Goal: Register for event/course

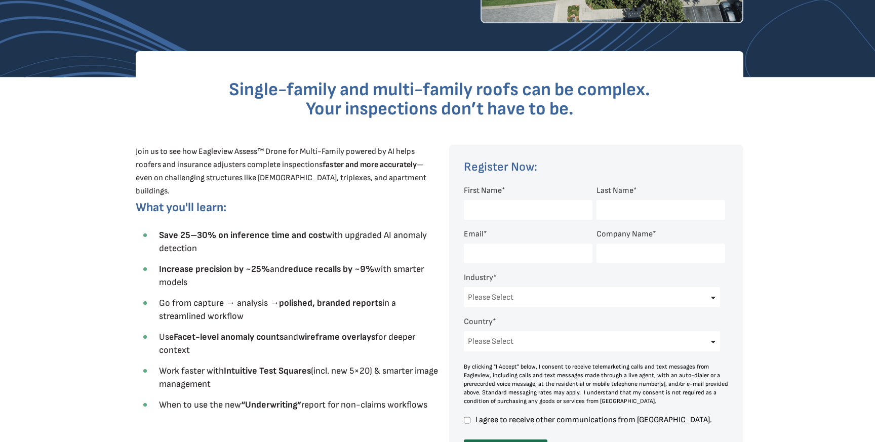
scroll to position [243, 0]
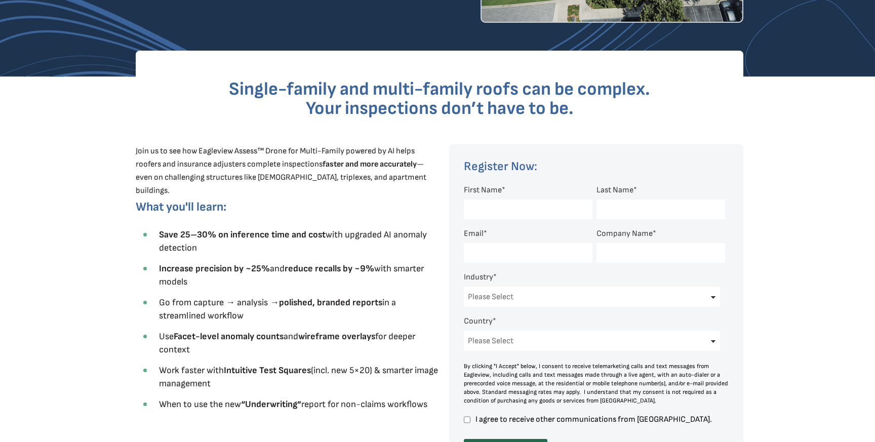
click at [498, 211] on input "First Name *" at bounding box center [528, 209] width 129 height 20
type input "[PERSON_NAME]"
type input "Poos"
type input "[PERSON_NAME][EMAIL_ADDRESS][DOMAIN_NAME]"
type input "Roof Works"
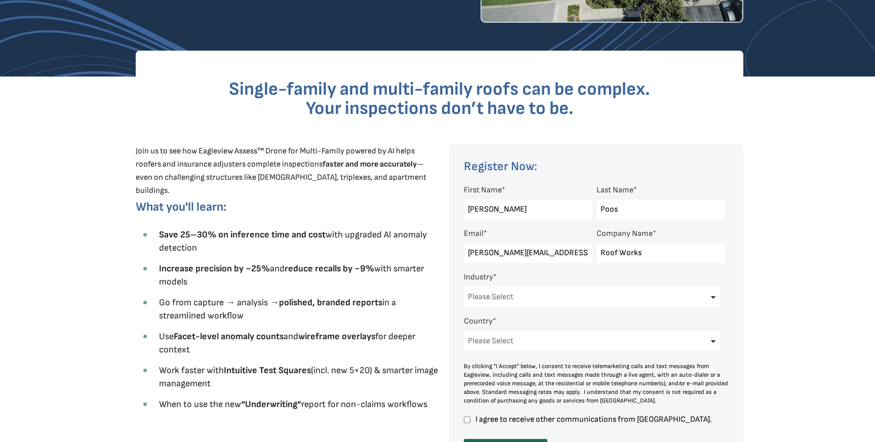
click at [515, 290] on select "Please Select Architects & Engineering Construction Electric/Gas Utilities Gove…" at bounding box center [592, 296] width 256 height 20
select select "Construction"
click at [464, 287] on select "Please Select Architects & Engineering Construction Electric/Gas Utilities Gove…" at bounding box center [592, 296] width 256 height 20
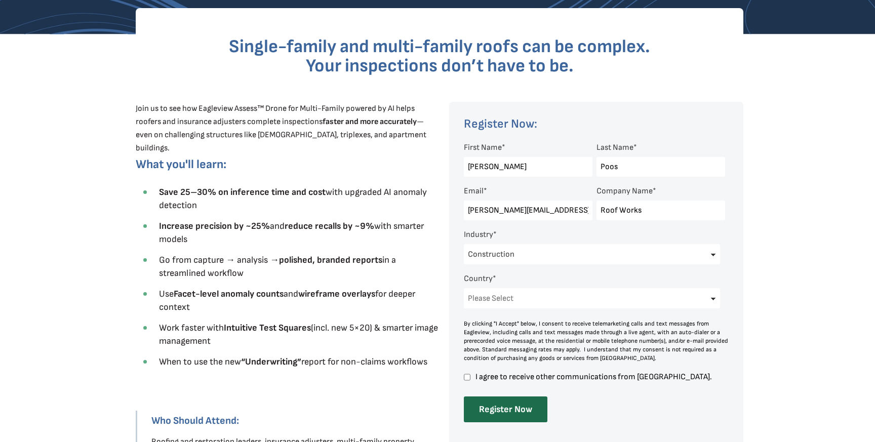
scroll to position [288, 0]
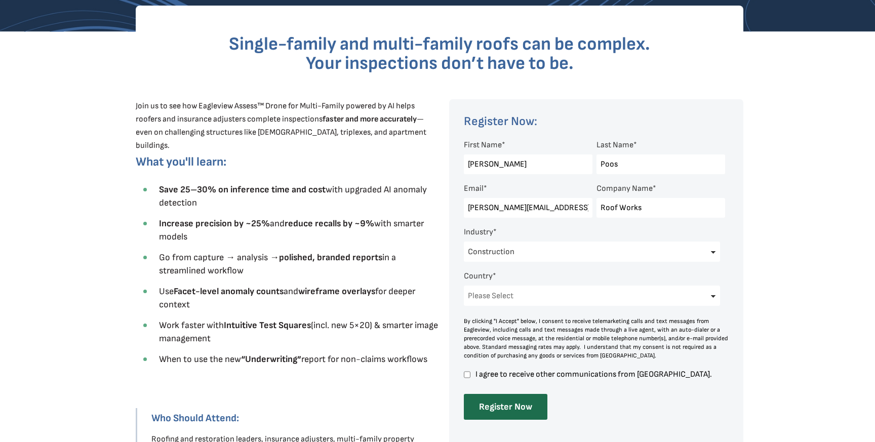
click at [538, 290] on select "Please Select [GEOGRAPHIC_DATA] [GEOGRAPHIC_DATA] [GEOGRAPHIC_DATA] [GEOGRAPHIC…" at bounding box center [592, 295] width 256 height 20
select select "[GEOGRAPHIC_DATA]"
click at [464, 287] on select "Please Select [GEOGRAPHIC_DATA] [GEOGRAPHIC_DATA] [GEOGRAPHIC_DATA] [GEOGRAPHIC…" at bounding box center [592, 295] width 256 height 20
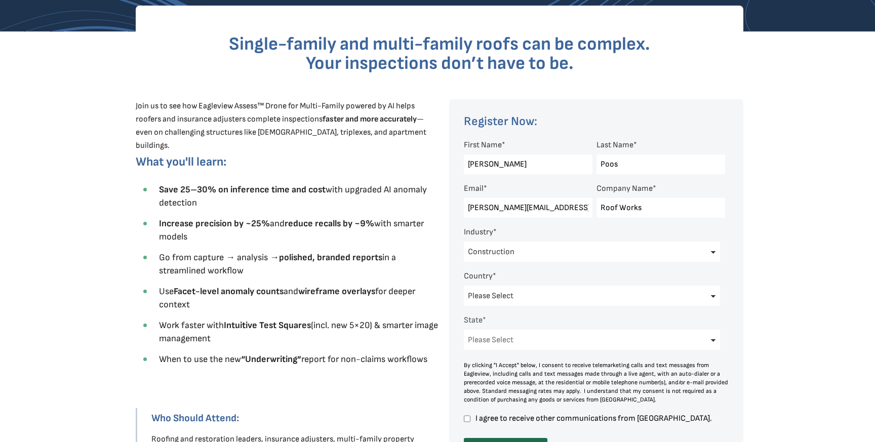
scroll to position [1, 0]
click at [600, 336] on select "Please Select [US_STATE] [US_STATE] [GEOGRAPHIC_DATA] [US_STATE] [US_STATE] [GE…" at bounding box center [592, 340] width 256 height 20
select select "[US_STATE]"
click at [464, 331] on select "Please Select [US_STATE] [US_STATE] [GEOGRAPHIC_DATA] [US_STATE] [US_STATE] [GE…" at bounding box center [592, 340] width 256 height 20
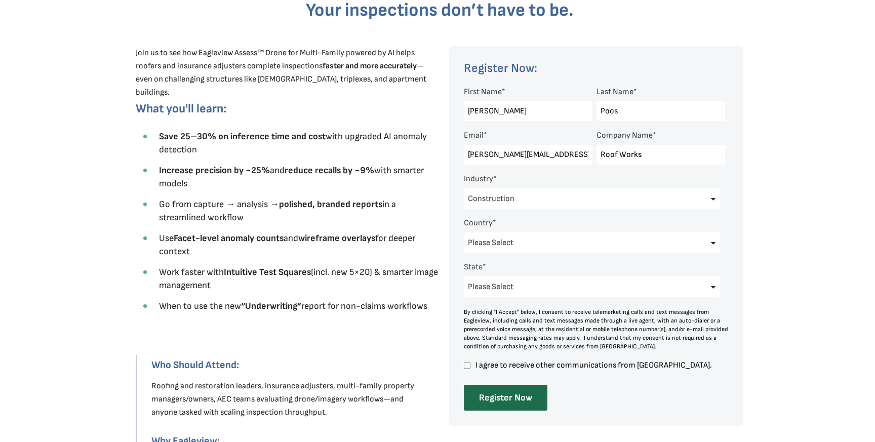
scroll to position [355, 0]
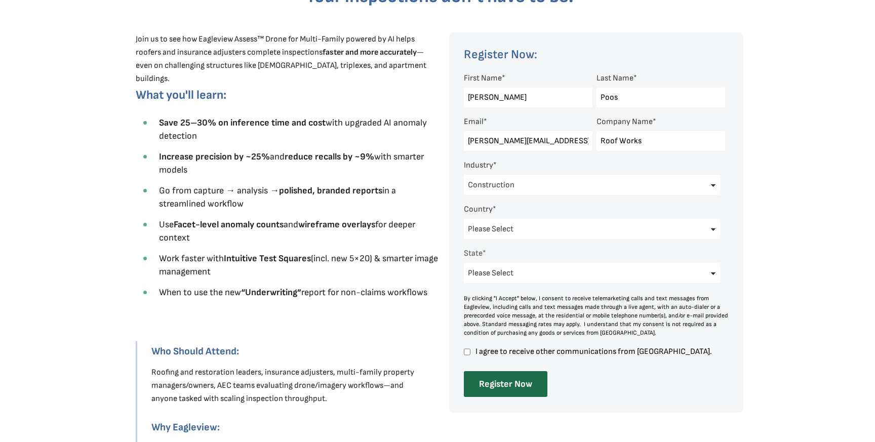
click at [463, 351] on div at bounding box center [596, 222] width 294 height 380
click at [468, 353] on input "I agree to receive other communications from [GEOGRAPHIC_DATA]." at bounding box center [467, 351] width 7 height 9
checkbox input "true"
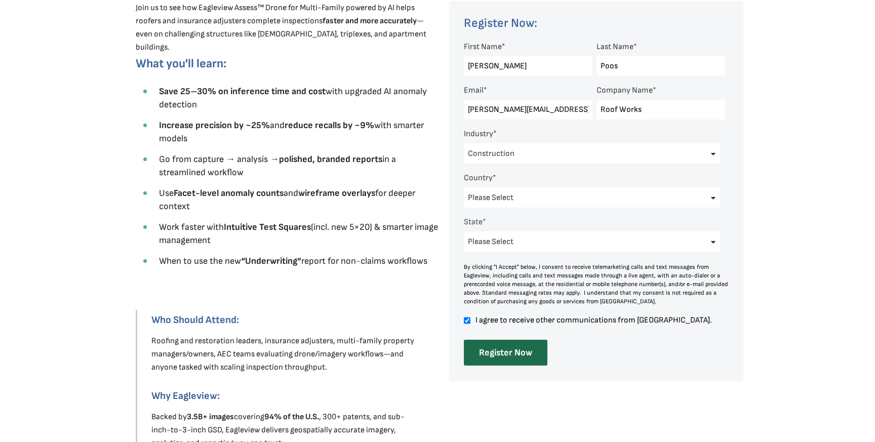
scroll to position [392, 0]
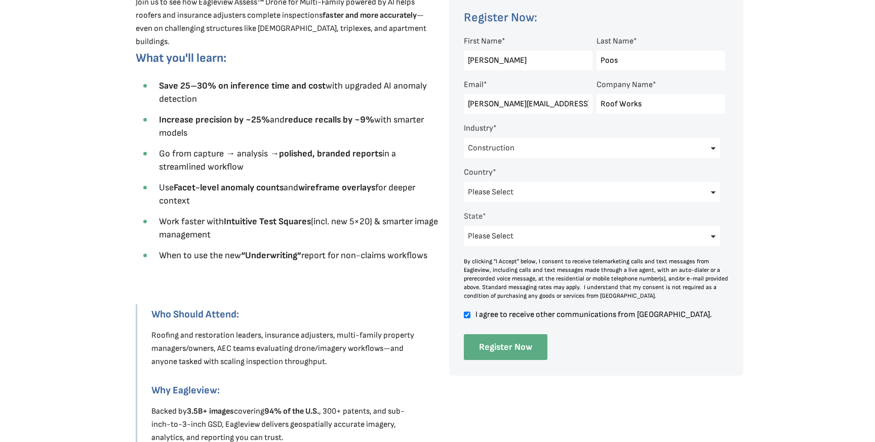
click at [507, 352] on input "Register Now" at bounding box center [506, 347] width 84 height 26
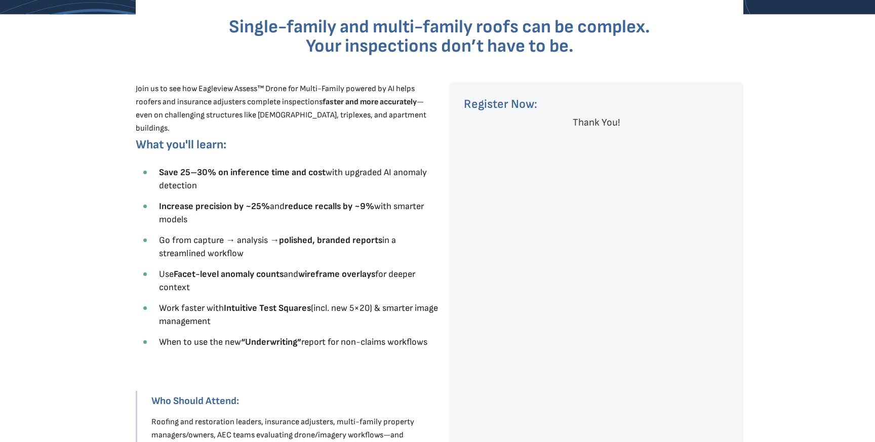
scroll to position [293, 0]
